Goal: Information Seeking & Learning: Learn about a topic

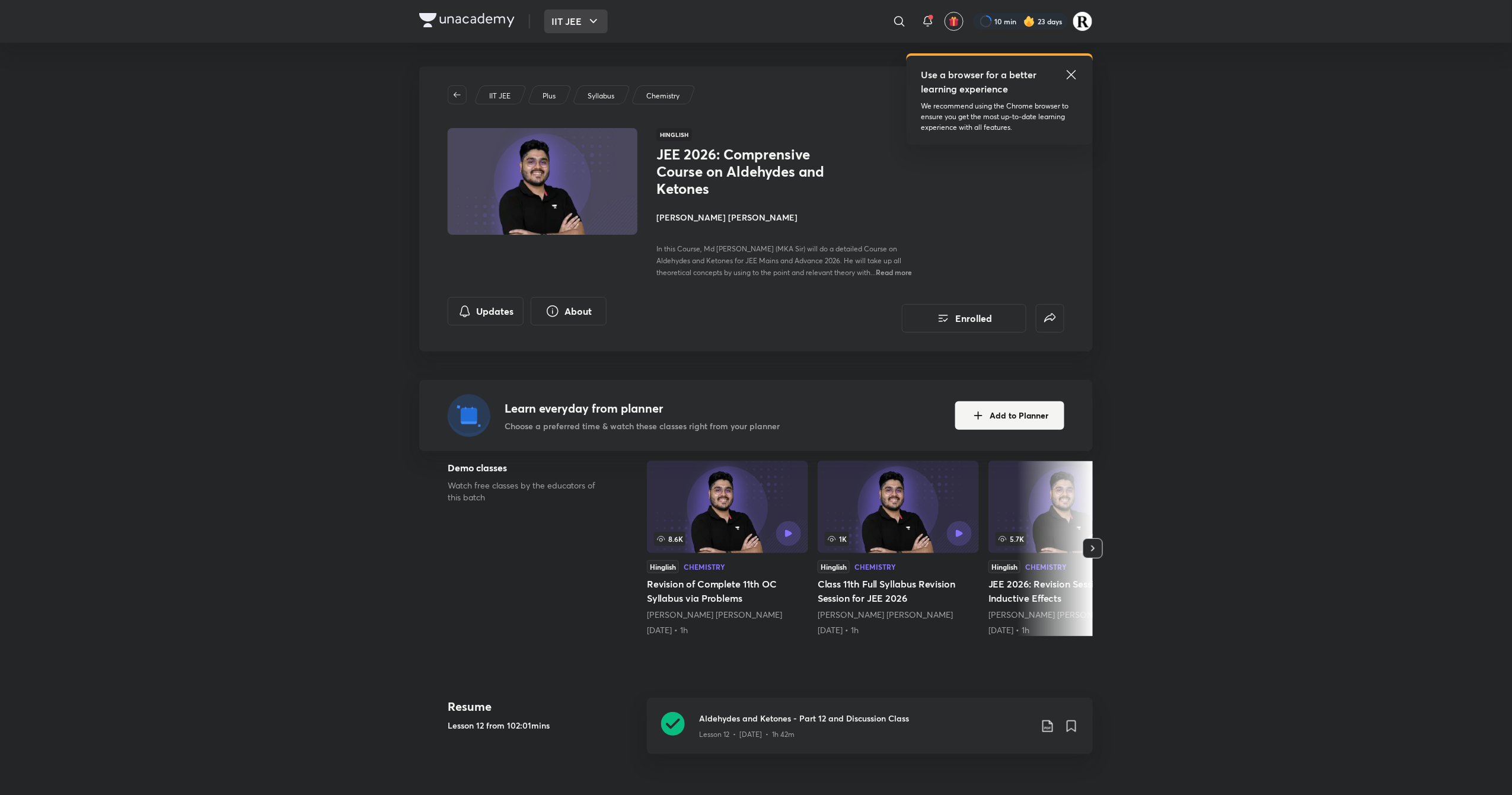
click at [579, 14] on button "IIT JEE" at bounding box center [576, 21] width 63 height 24
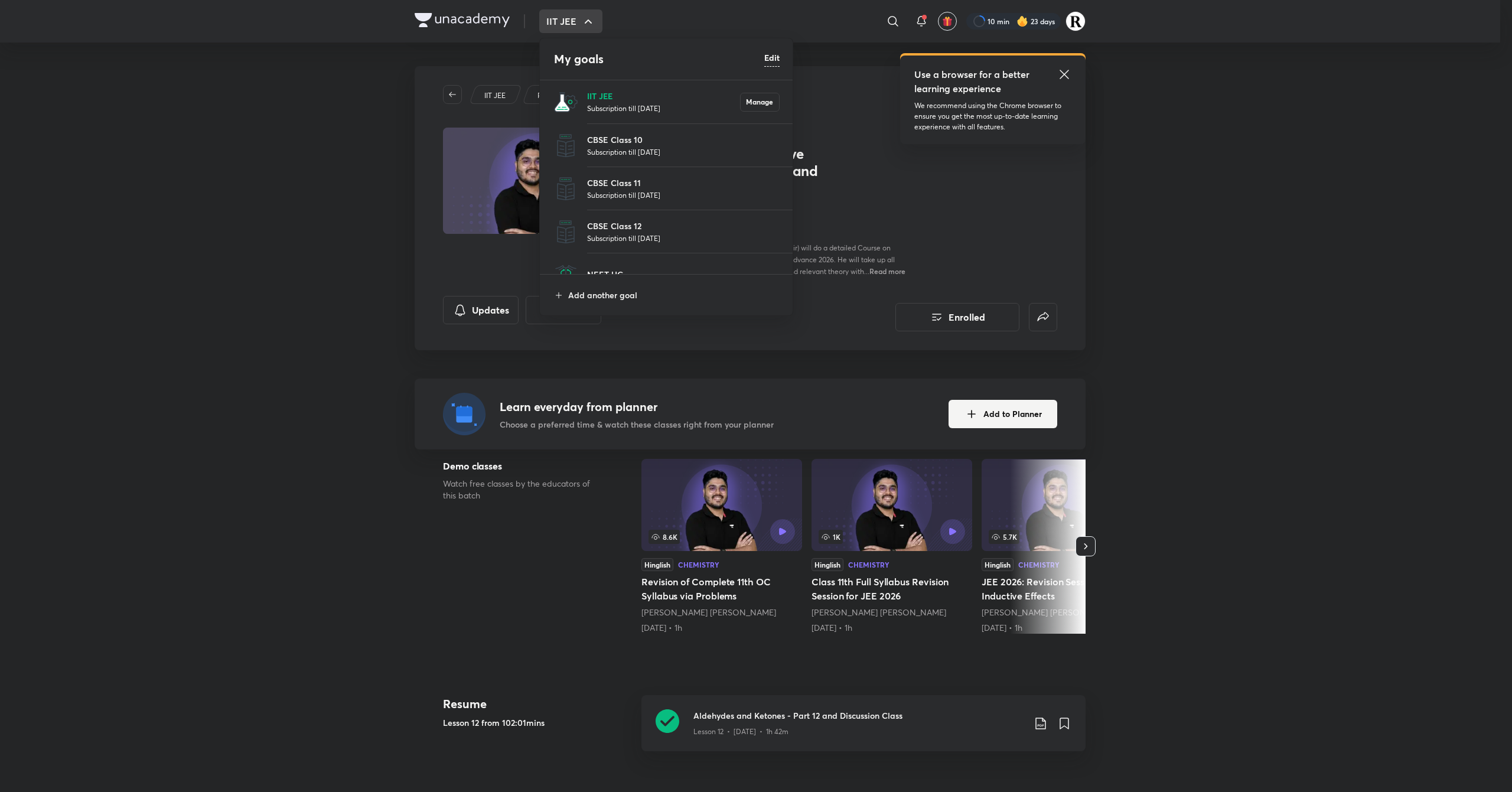
click at [605, 90] on p "IIT JEE" at bounding box center [664, 96] width 153 height 12
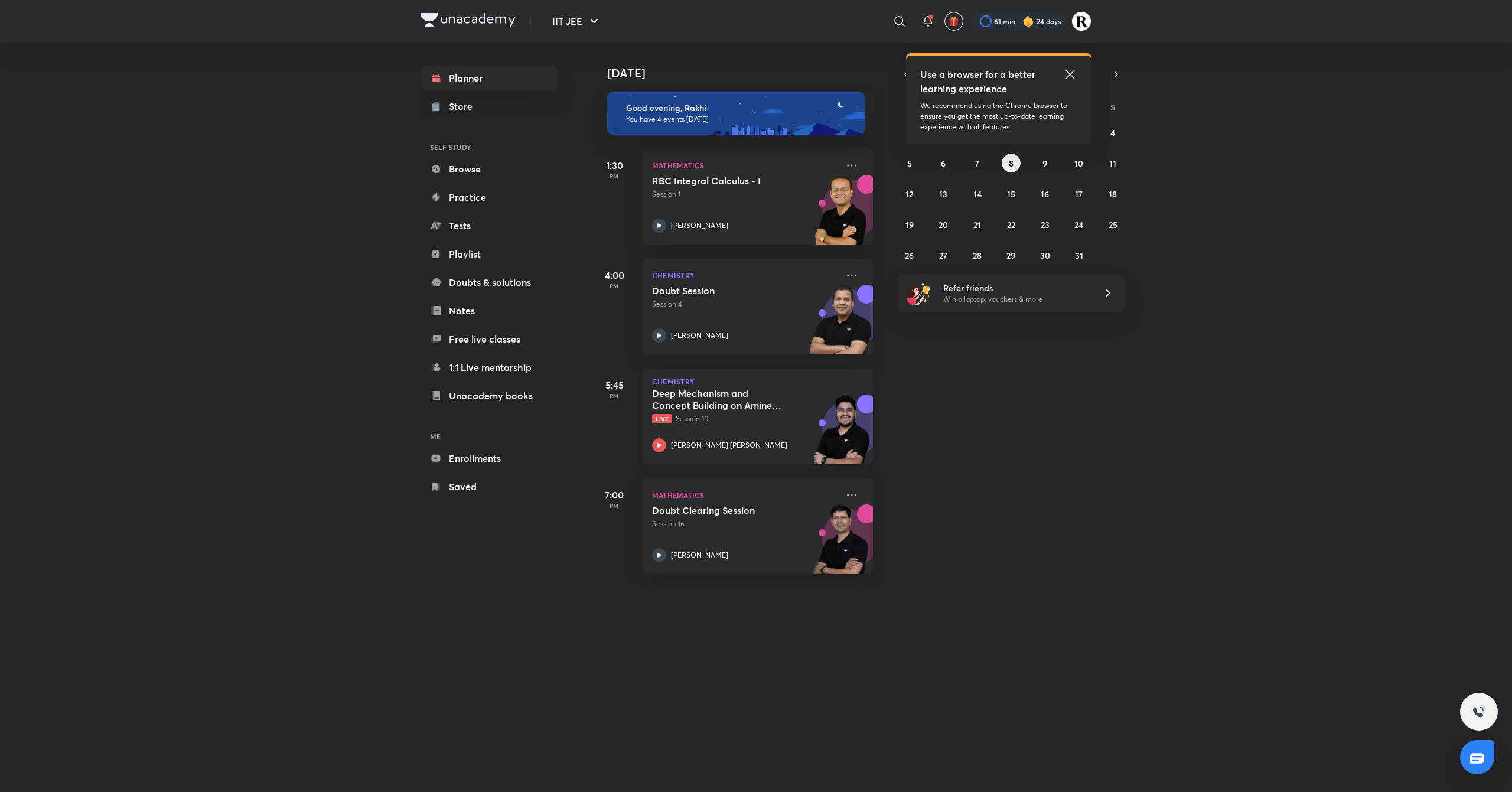
click at [658, 447] on icon at bounding box center [659, 445] width 4 height 4
